Goal: Information Seeking & Learning: Learn about a topic

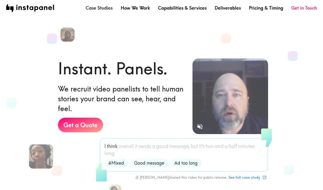
click at [104, 11] on link "Case Studies" at bounding box center [99, 8] width 27 height 6
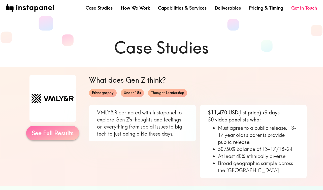
click at [67, 134] on link "See Full Results" at bounding box center [52, 133] width 53 height 15
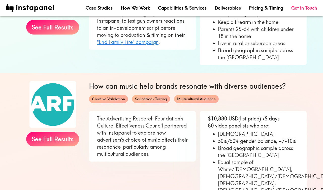
scroll to position [226, 0]
